Goal: Use online tool/utility

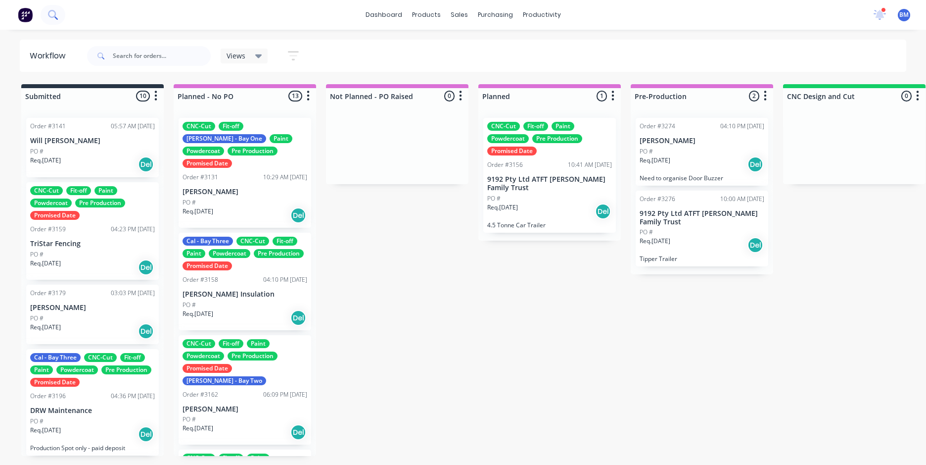
click at [59, 11] on button at bounding box center [53, 15] width 25 height 20
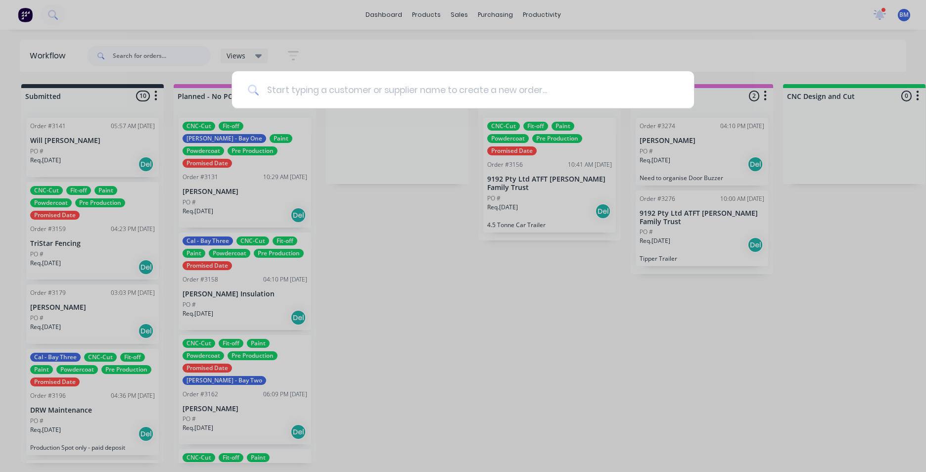
click at [301, 84] on input at bounding box center [469, 89] width 420 height 37
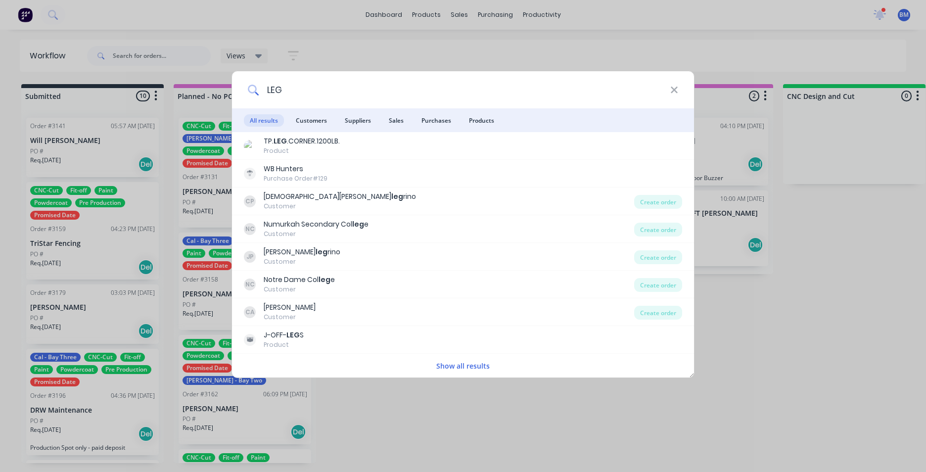
drag, startPoint x: 295, startPoint y: 91, endPoint x: 241, endPoint y: 94, distance: 54.5
click at [241, 94] on div "LEG" at bounding box center [463, 89] width 462 height 37
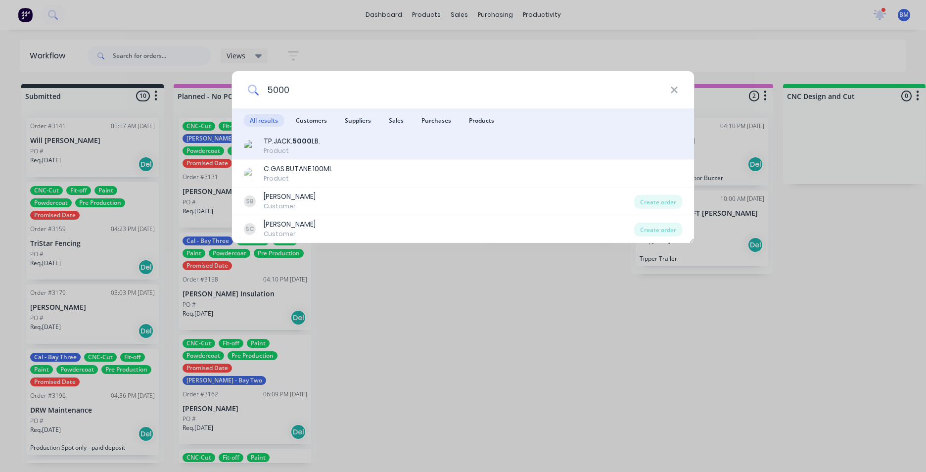
type input "5000"
click at [297, 140] on b "5000" at bounding box center [301, 141] width 19 height 10
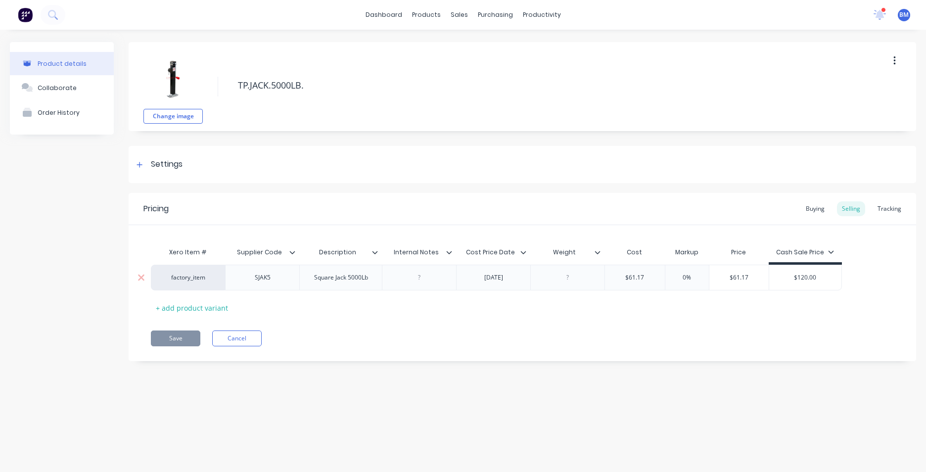
click at [826, 285] on div "$120.00" at bounding box center [806, 277] width 72 height 25
type input "$120.00"
click at [805, 282] on input "$120.00" at bounding box center [806, 277] width 72 height 9
click at [820, 276] on input "$120.00" at bounding box center [806, 277] width 72 height 9
